Goal: Task Accomplishment & Management: Manage account settings

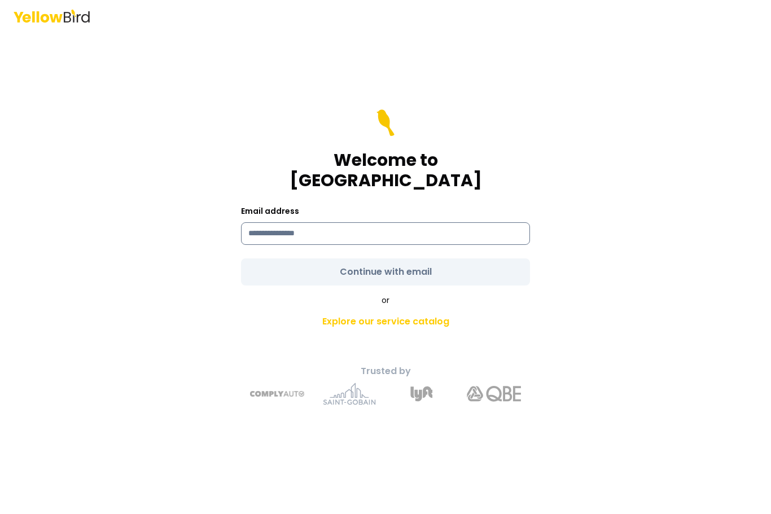
click at [259, 245] on input at bounding box center [385, 233] width 289 height 23
click at [424, 283] on form "**********" at bounding box center [385, 198] width 289 height 176
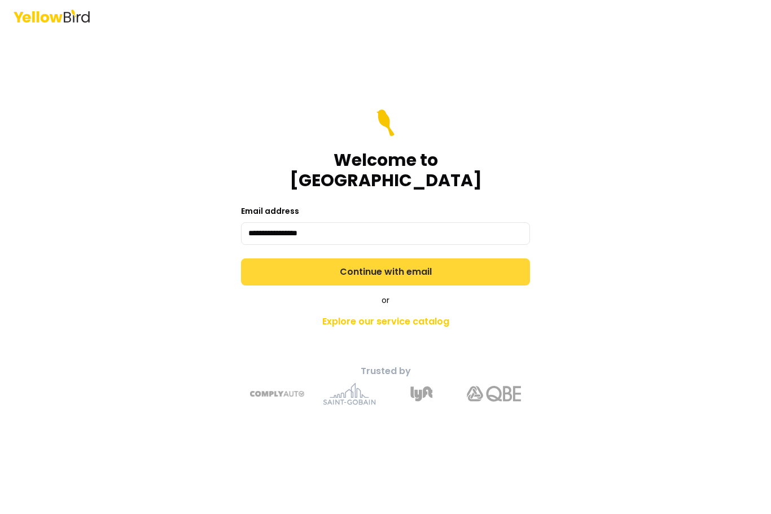
click at [415, 279] on button "Continue with email" at bounding box center [385, 272] width 289 height 27
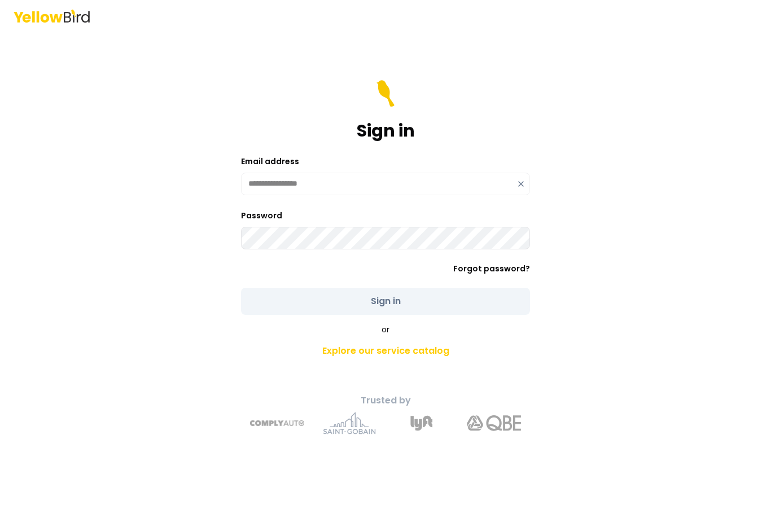
type input "**********"
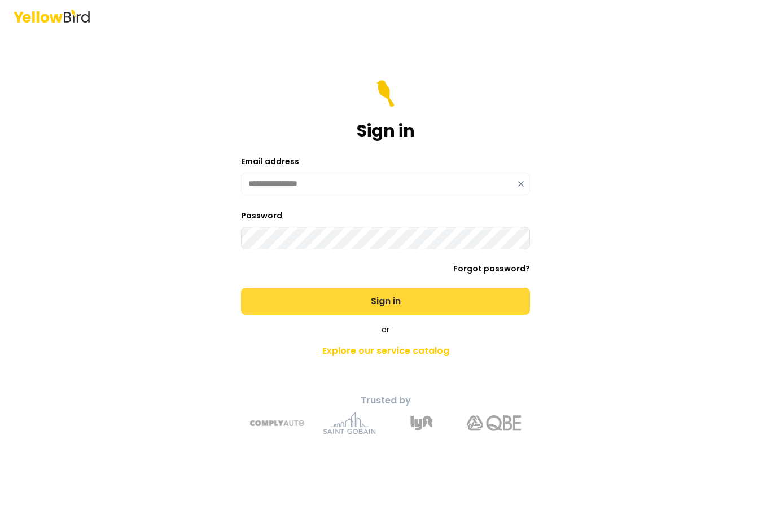
click at [389, 315] on button "Sign in" at bounding box center [385, 301] width 289 height 27
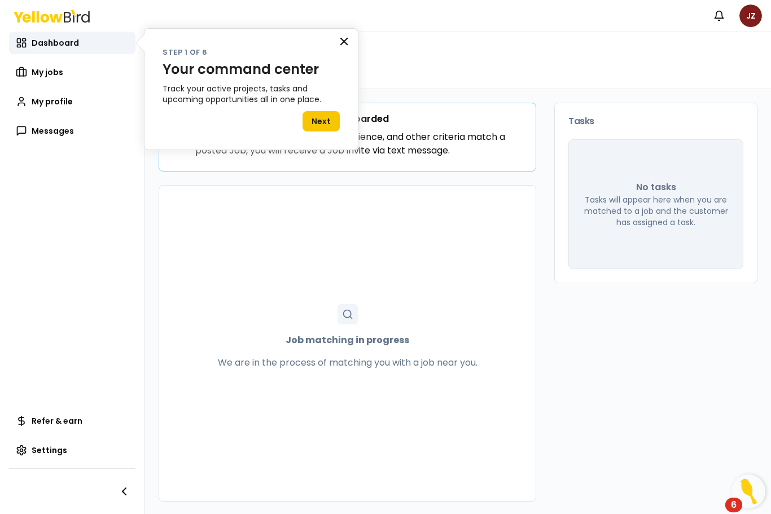
click at [341, 43] on button "×" at bounding box center [344, 41] width 11 height 18
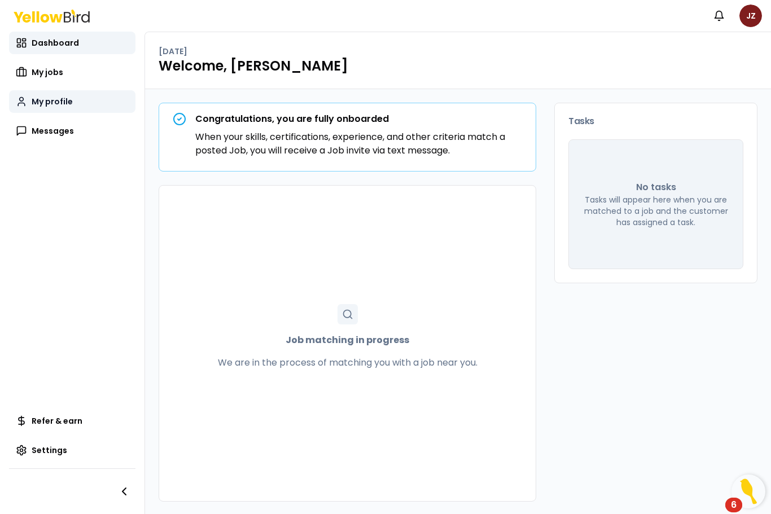
click at [52, 105] on span "My profile" at bounding box center [52, 101] width 41 height 11
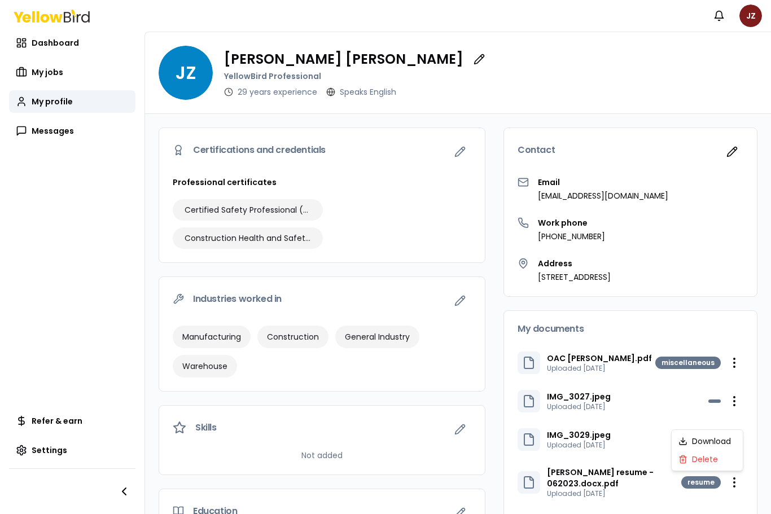
click at [36, 490] on html "Notifications JZ Dashboard My jobs My profile Messages Refer & earn Settings JZ…" at bounding box center [385, 257] width 771 height 514
click at [51, 456] on span "Settings" at bounding box center [50, 450] width 36 height 11
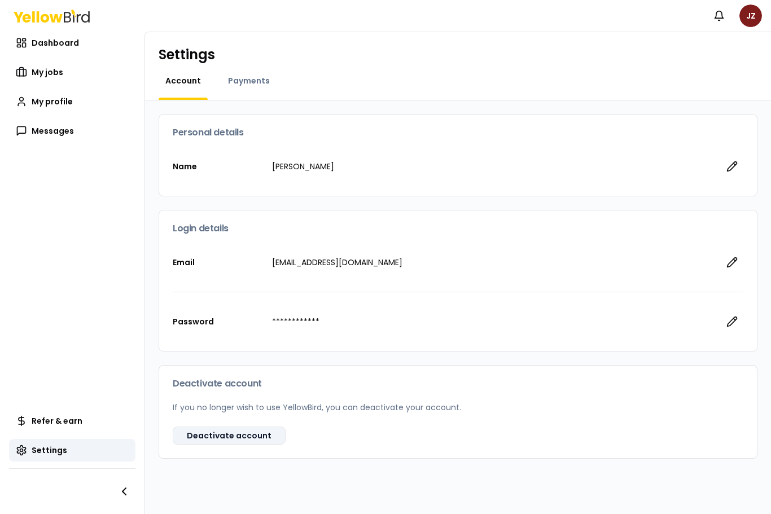
click at [197, 440] on button "Deactivate account" at bounding box center [229, 436] width 113 height 18
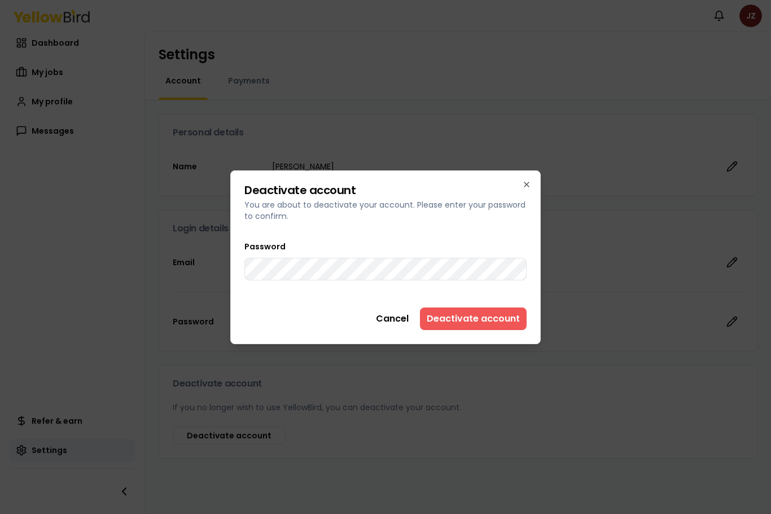
click at [481, 317] on button "Deactivate account" at bounding box center [473, 319] width 107 height 23
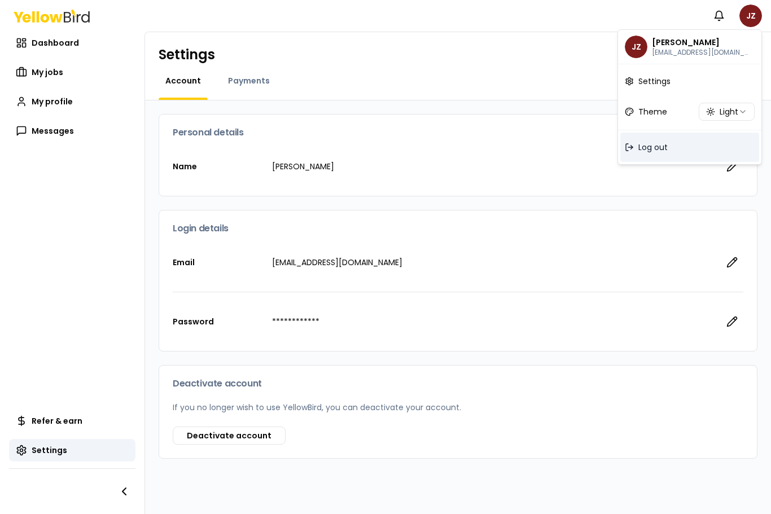
click at [649, 150] on span "Log out" at bounding box center [653, 147] width 29 height 11
